Goal: Task Accomplishment & Management: Manage account settings

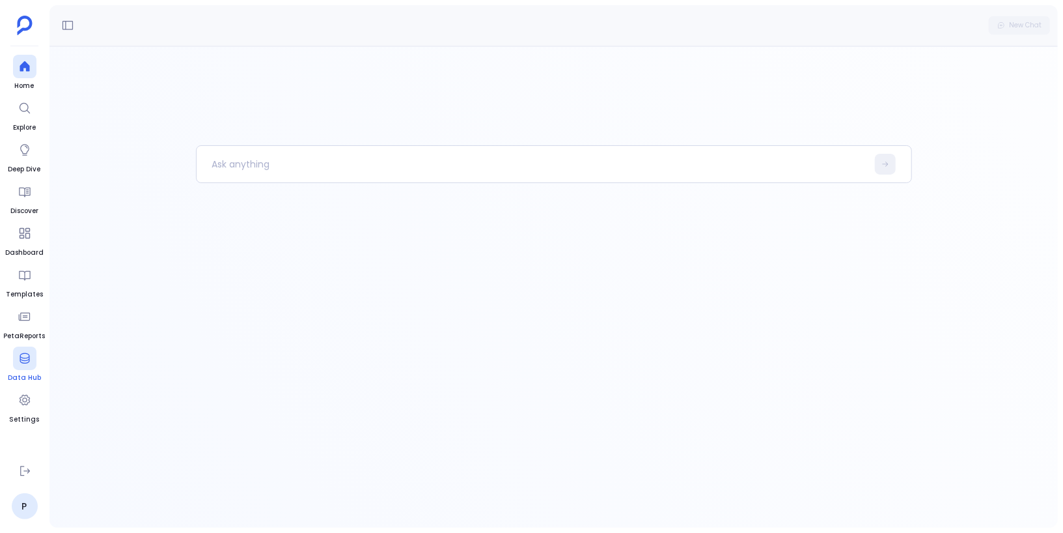
click at [23, 361] on icon at bounding box center [24, 358] width 13 height 13
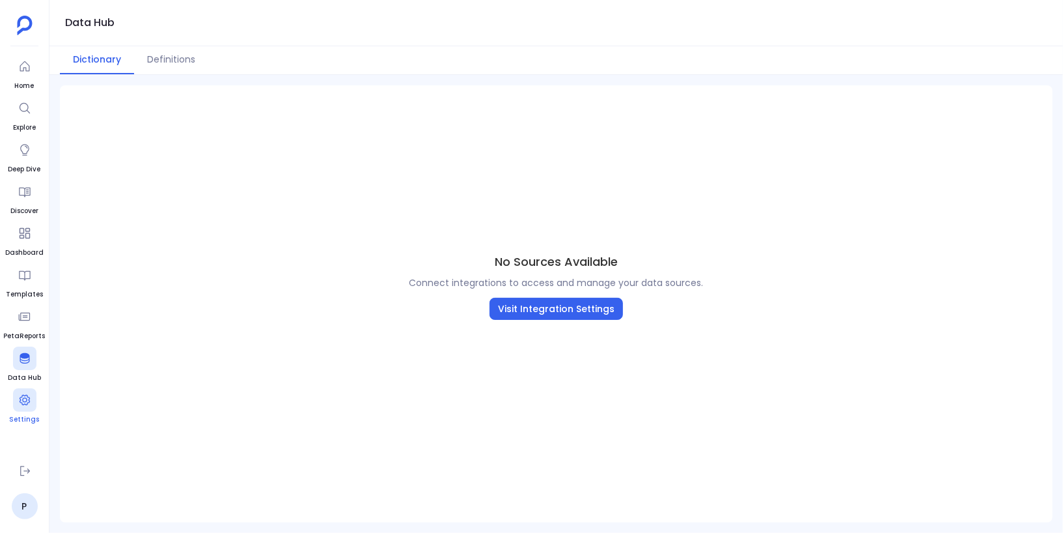
click at [21, 402] on icon at bounding box center [24, 400] width 10 height 10
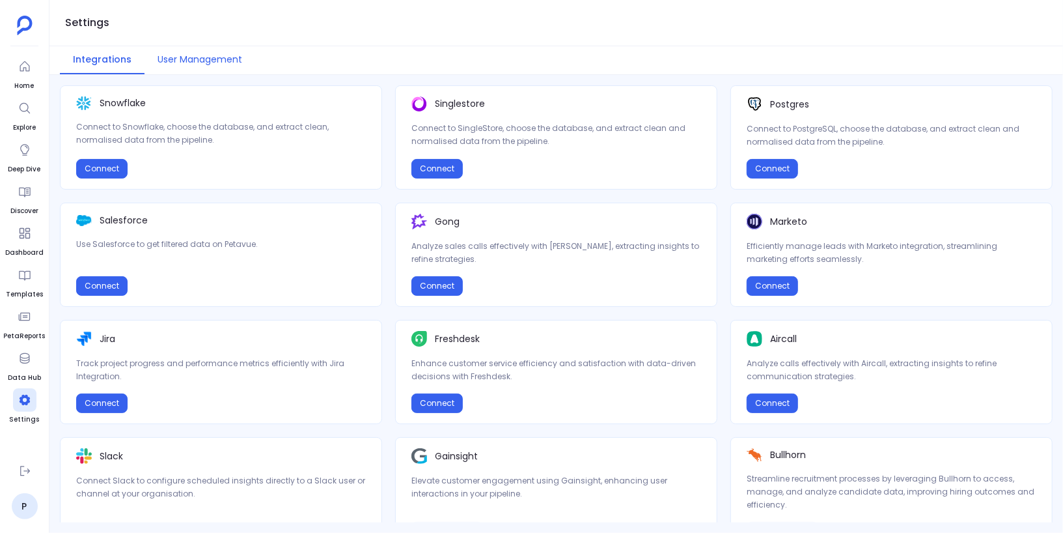
click at [210, 55] on button "User Management" at bounding box center [200, 60] width 111 height 28
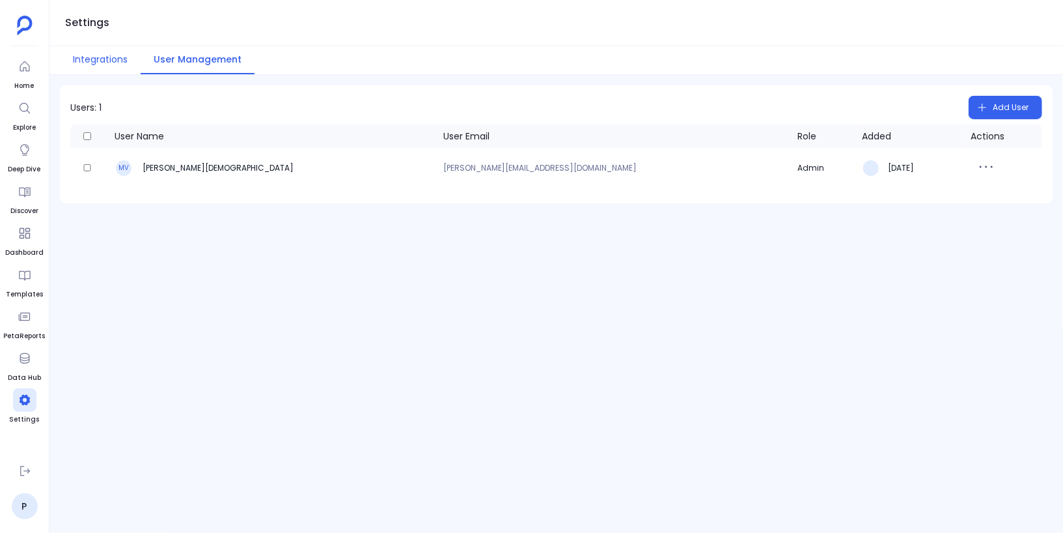
click at [105, 59] on button "Integrations" at bounding box center [100, 60] width 81 height 28
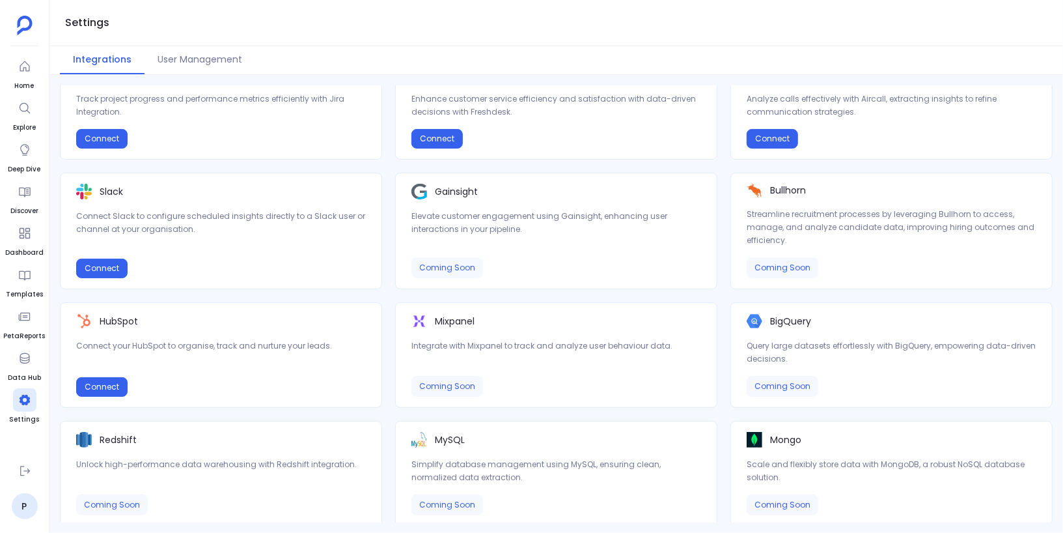
scroll to position [328, 0]
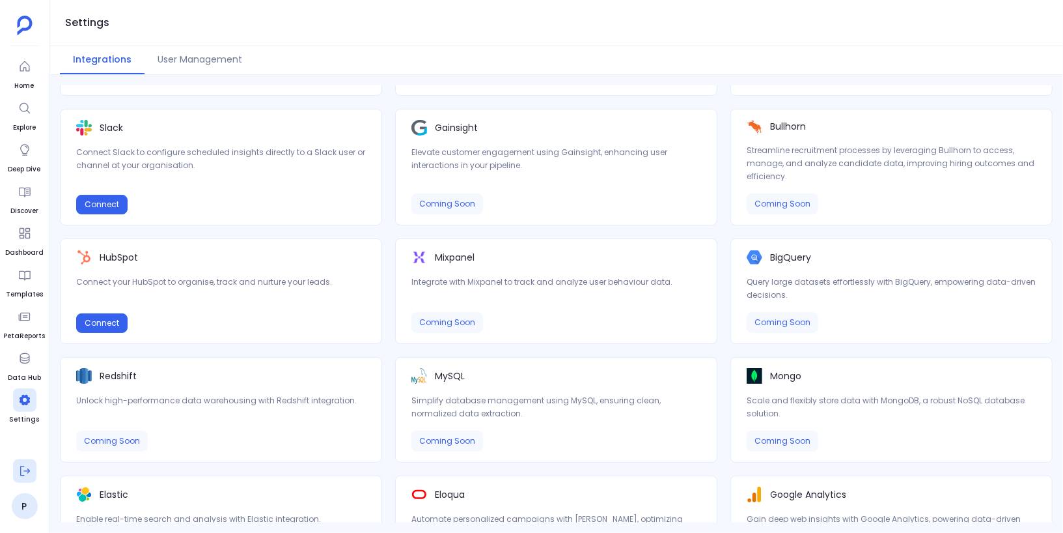
click at [26, 475] on icon at bounding box center [24, 470] width 13 height 13
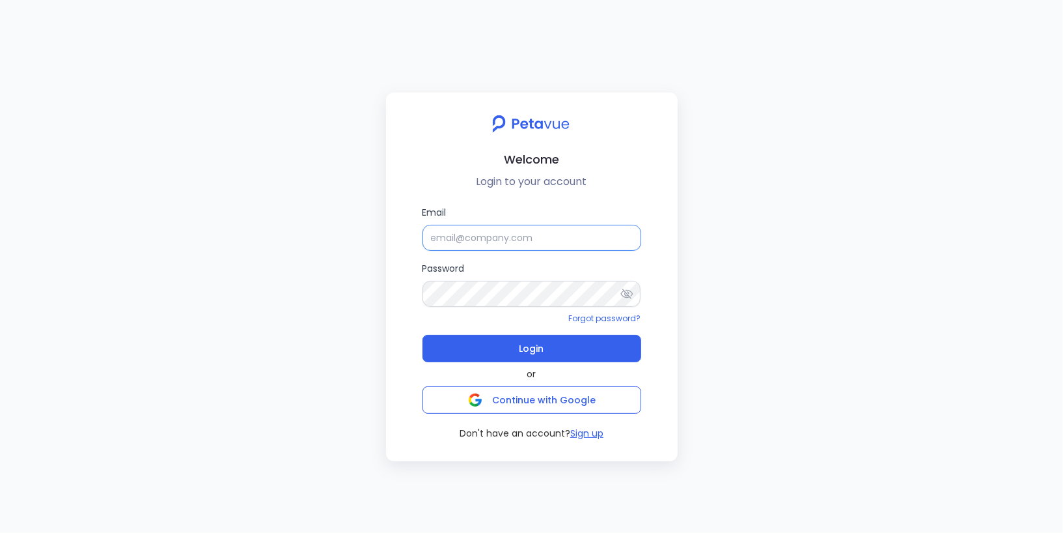
click at [438, 241] on input "Email" at bounding box center [532, 238] width 219 height 26
paste input "[EMAIL_ADDRESS][DOMAIN_NAME]"
type input "[EMAIL_ADDRESS][DOMAIN_NAME]"
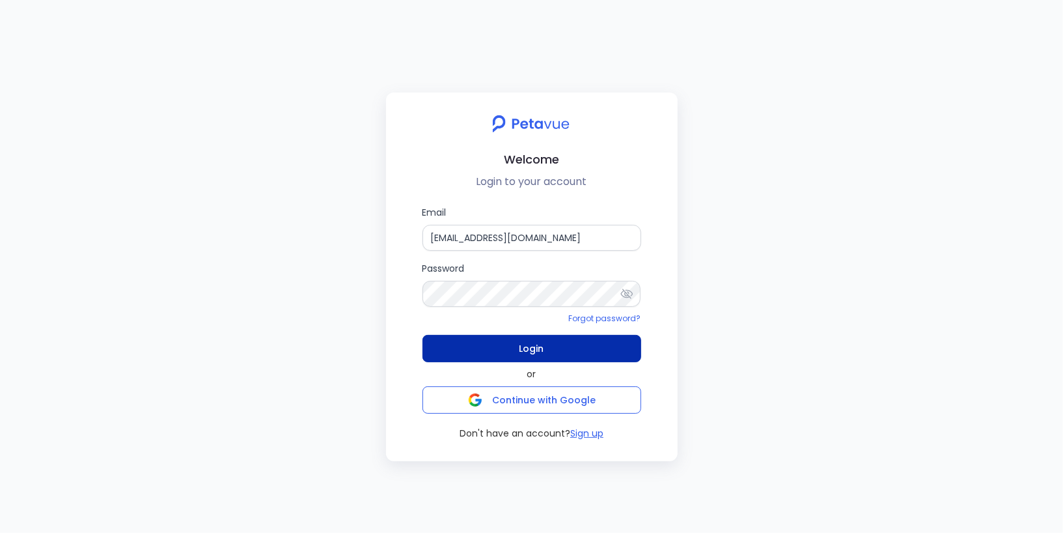
click at [482, 341] on button "Login" at bounding box center [532, 348] width 219 height 27
